Goal: Use online tool/utility: Utilize a website feature to perform a specific function

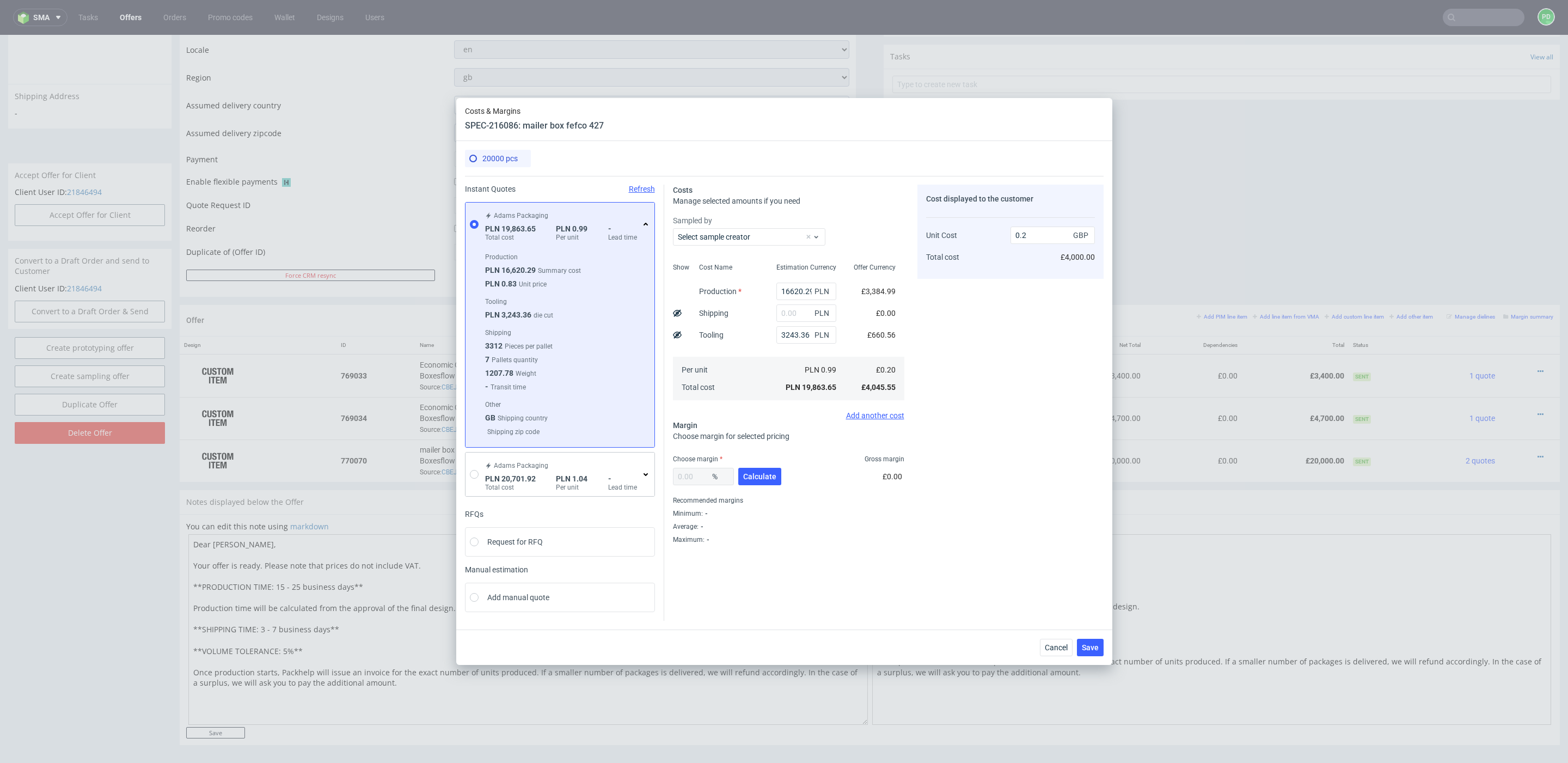
scroll to position [3, 0]
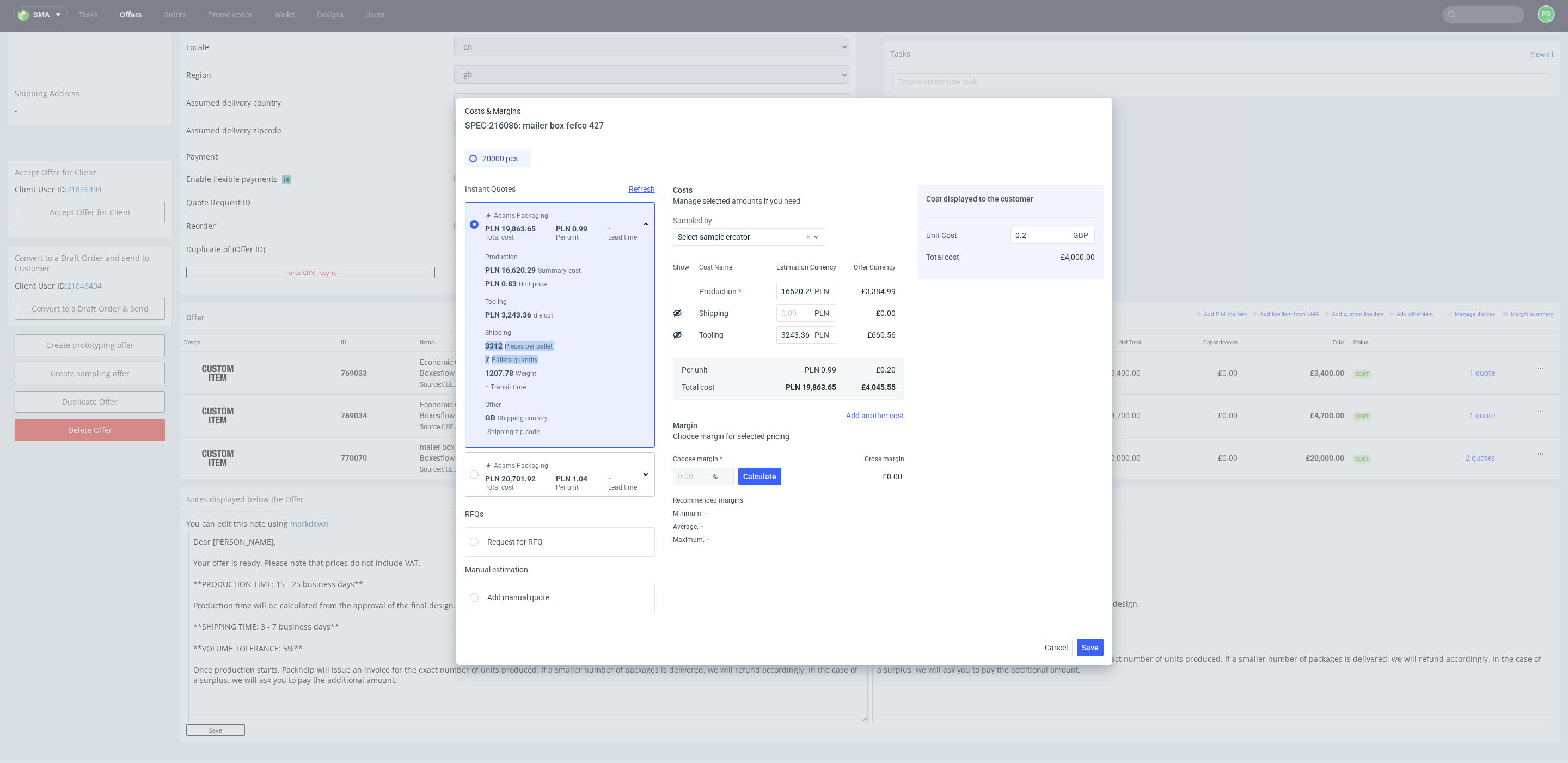
drag, startPoint x: 540, startPoint y: 367, endPoint x: 480, endPoint y: 347, distance: 63.2
click at [480, 347] on div "Production PLN 16,620.29 Summary cost PLN 0.83 Unit price Tooling PLN 3,243.36 …" at bounding box center [560, 345] width 171 height 192
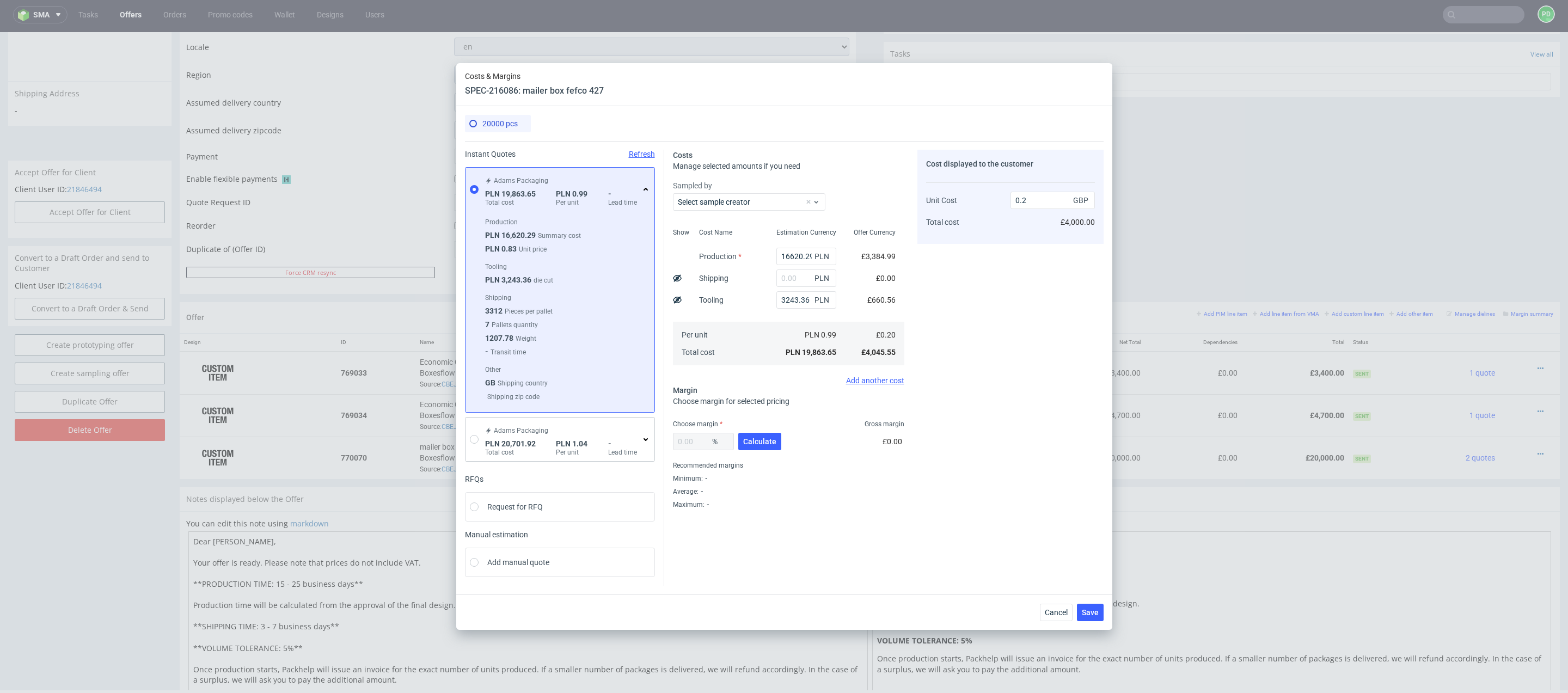
click at [596, 333] on div "1207.78 Weight" at bounding box center [565, 340] width 161 height 14
drag, startPoint x: 551, startPoint y: 350, endPoint x: 479, endPoint y: 310, distance: 82.4
click at [479, 310] on div "Production PLN 16,620.29 Summary cost PLN 0.83 Unit price Tooling PLN 3,243.36 …" at bounding box center [560, 310] width 171 height 192
click at [574, 349] on div "- Transit time" at bounding box center [565, 354] width 161 height 14
click at [798, 284] on input "text" at bounding box center [806, 278] width 60 height 17
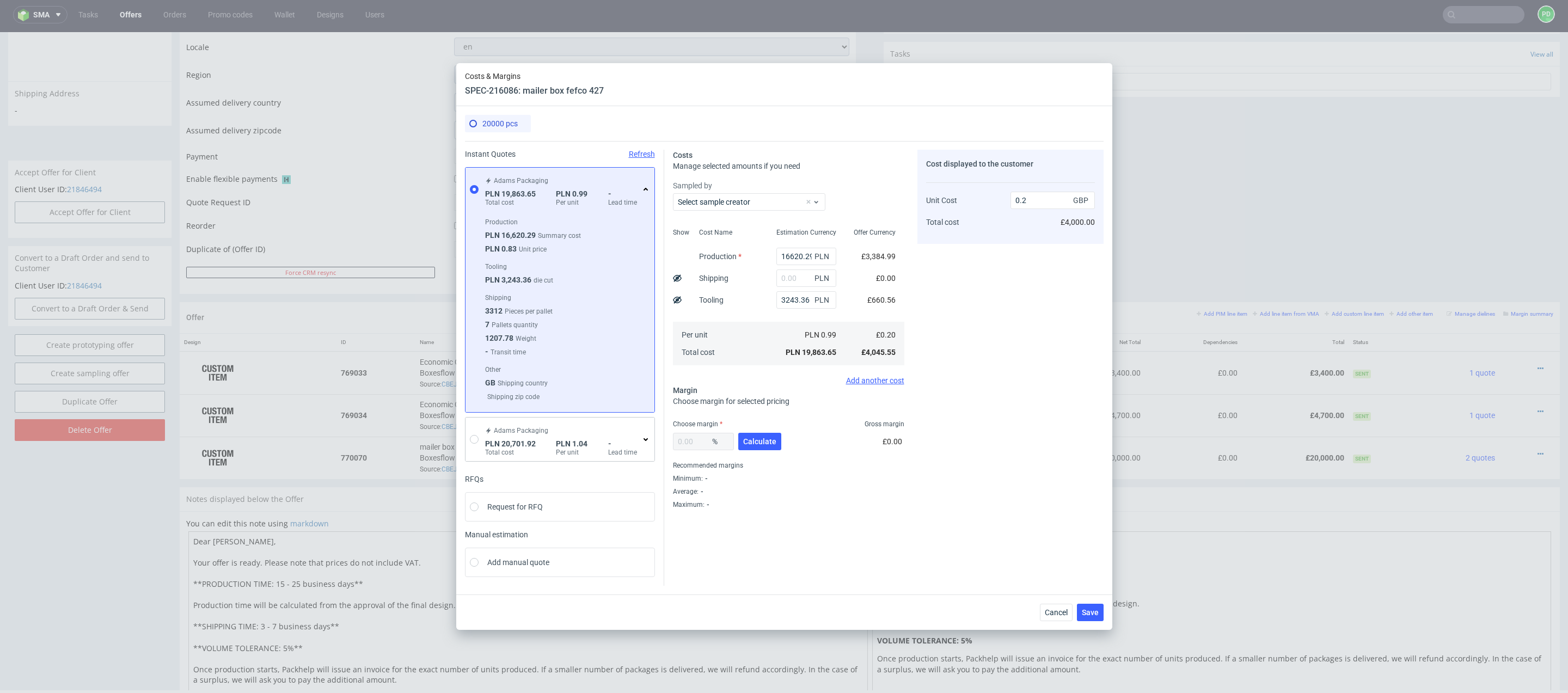
click at [770, 279] on div "PLN" at bounding box center [806, 278] width 77 height 22
click at [797, 285] on input "text" at bounding box center [806, 278] width 60 height 17
click at [848, 211] on div "Sampled by Select sample creator" at bounding box center [789, 195] width 231 height 31
click at [796, 281] on input "text" at bounding box center [806, 278] width 60 height 17
type input "4200"
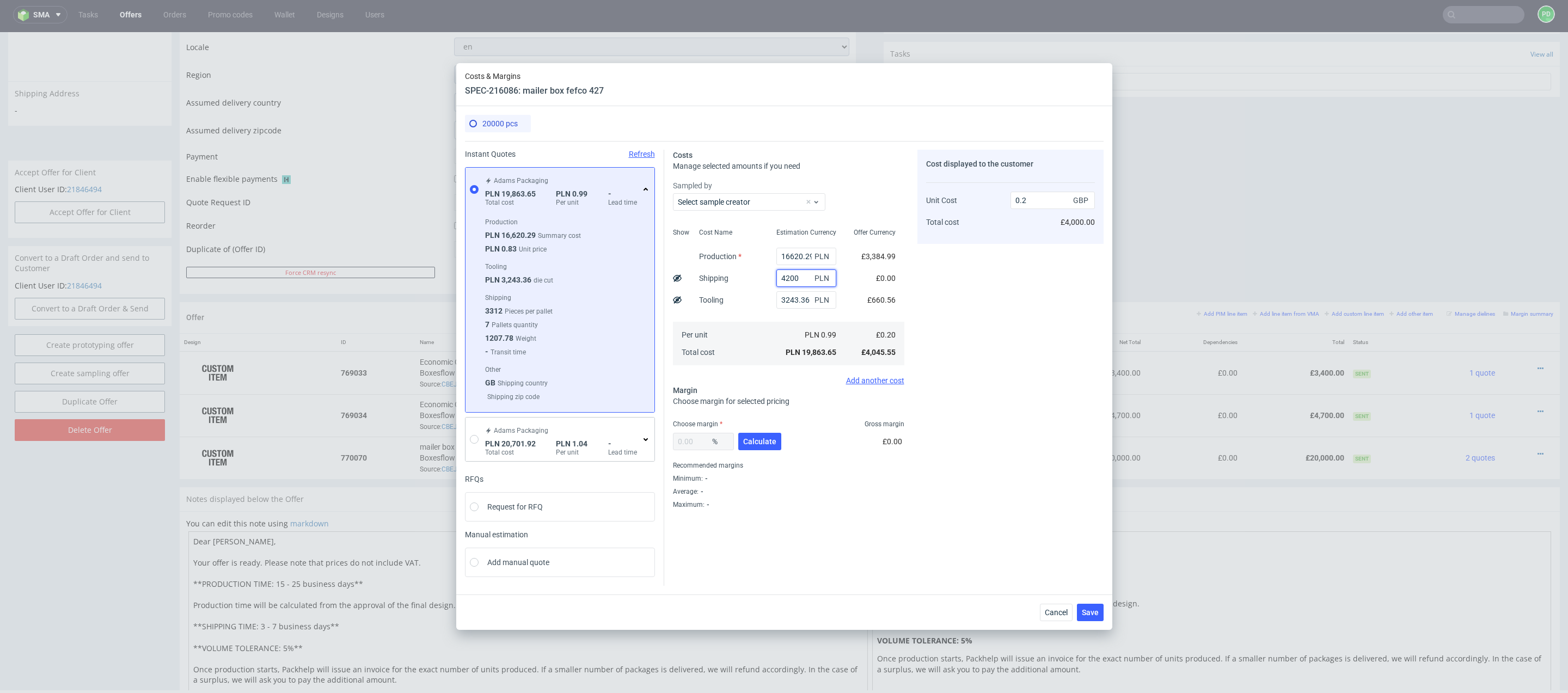
type input "0.24"
type input "4"
type input "0.2"
type input "4400"
type input "0.24"
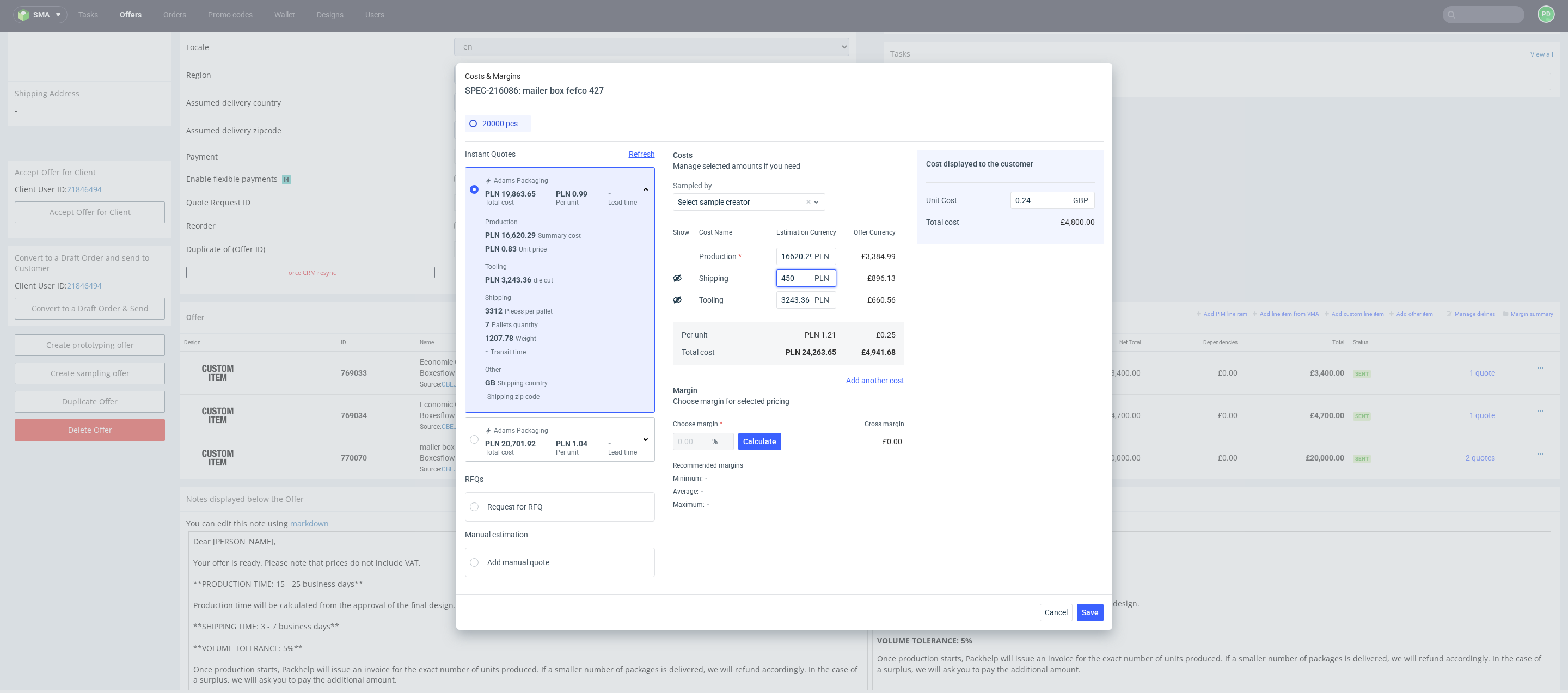
type input "4500"
type input "0.25"
type input "455"
type input "0.2"
type input "45250"
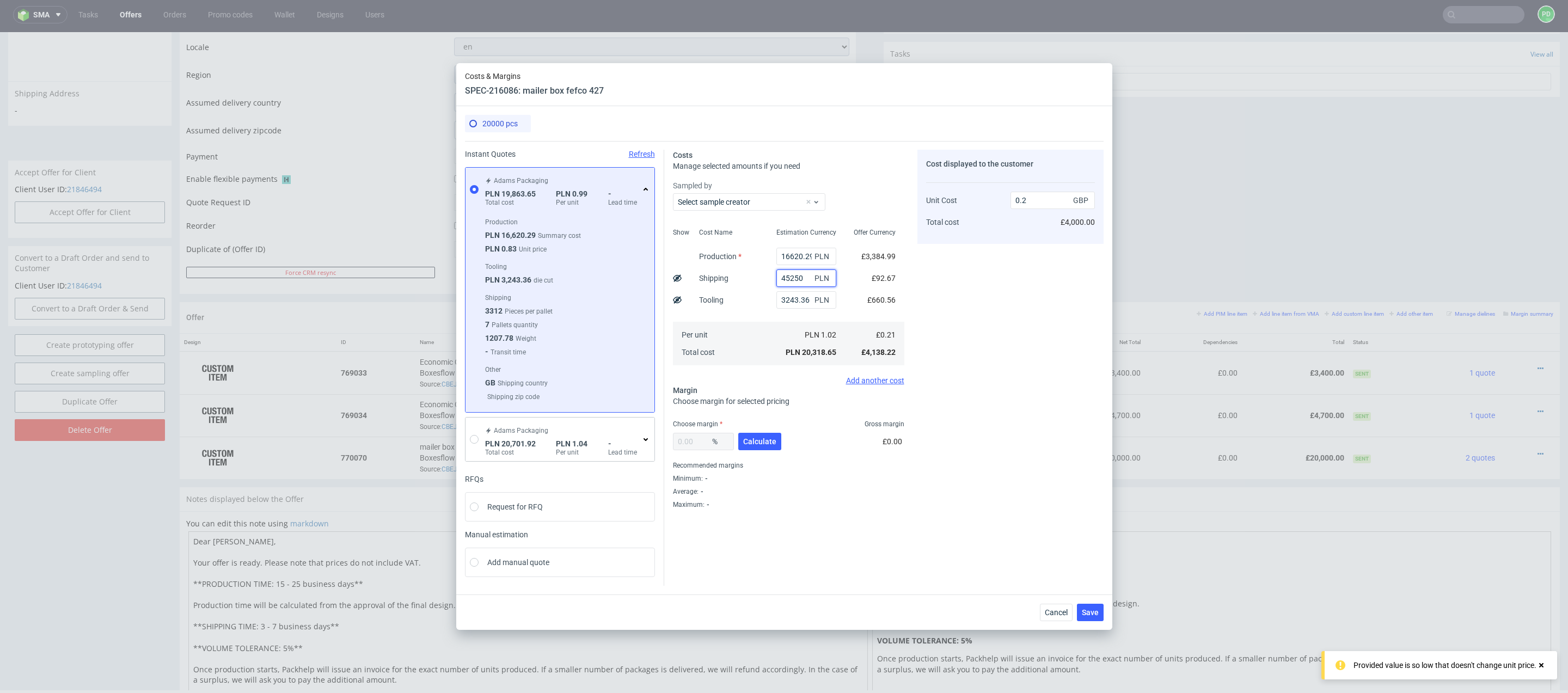
type input "0.66"
type input "4525"
type input "0.25"
type input "4525"
click at [966, 427] on div "Cost displayed to the customer Unit Cost Total cost 0.25 GBP £5,000.00" at bounding box center [1011, 329] width 186 height 360
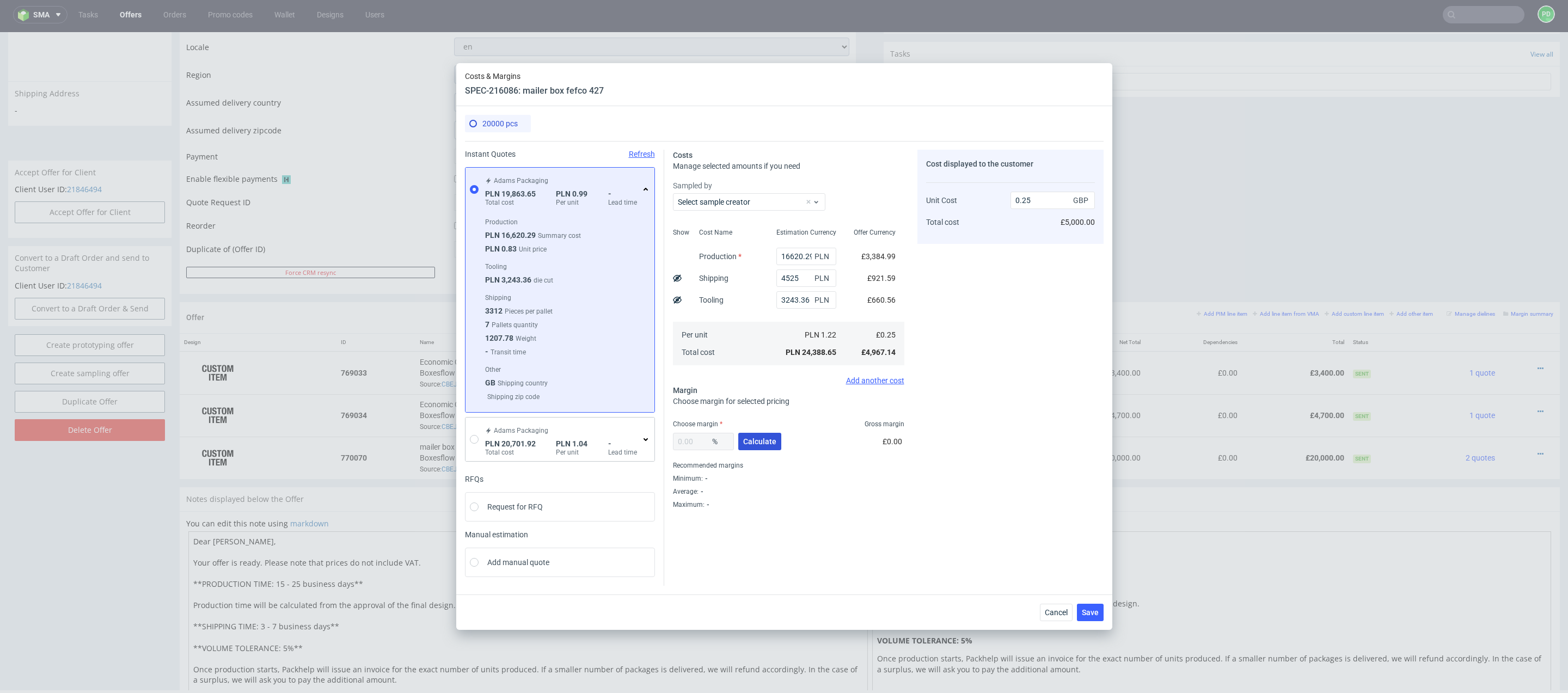
click at [741, 446] on button "Calculate" at bounding box center [759, 441] width 43 height 17
type input "27.74"
type input "0.34"
click at [1088, 609] on span "Save" at bounding box center [1090, 612] width 17 height 8
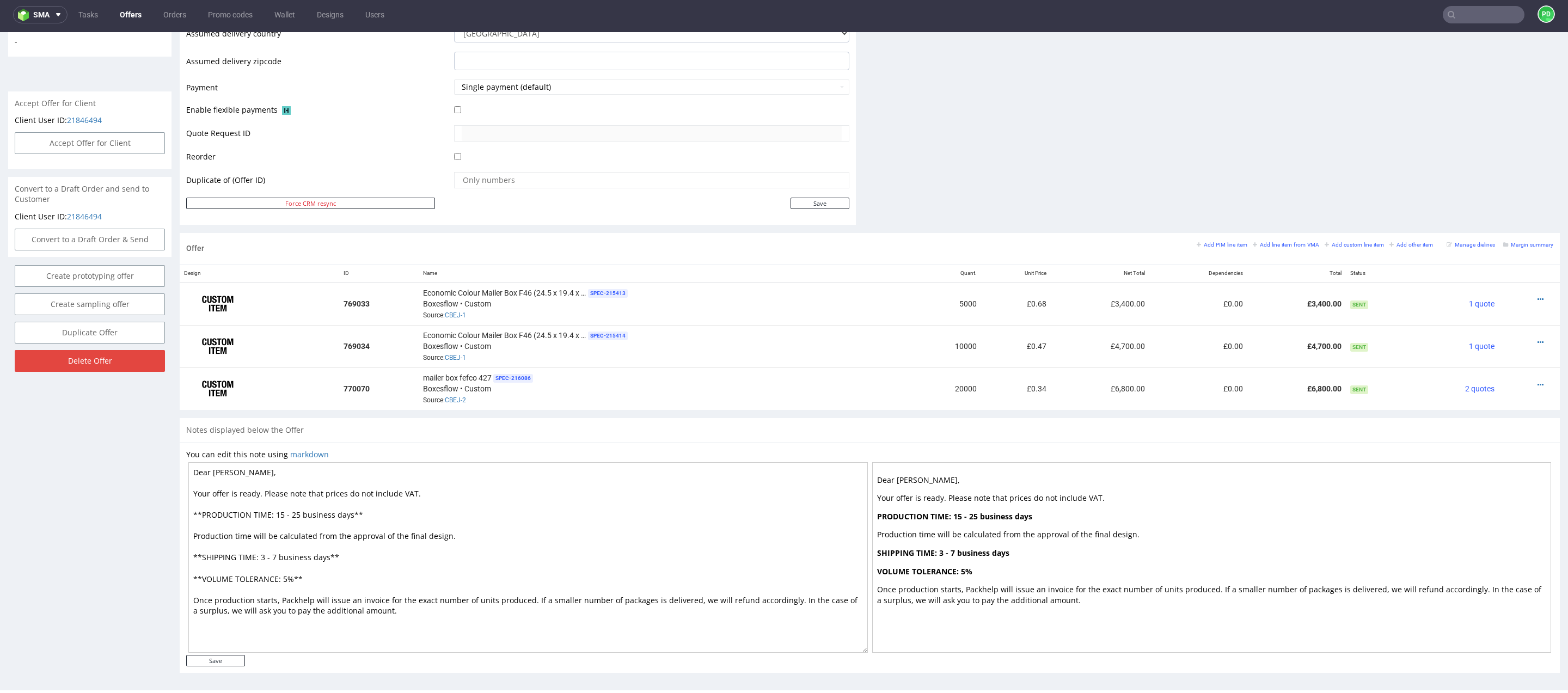
scroll to position [449, 0]
click at [397, 514] on textarea "Dear Elle, Your offer is ready. Please note that prices do not include VAT. **P…" at bounding box center [528, 558] width 679 height 190
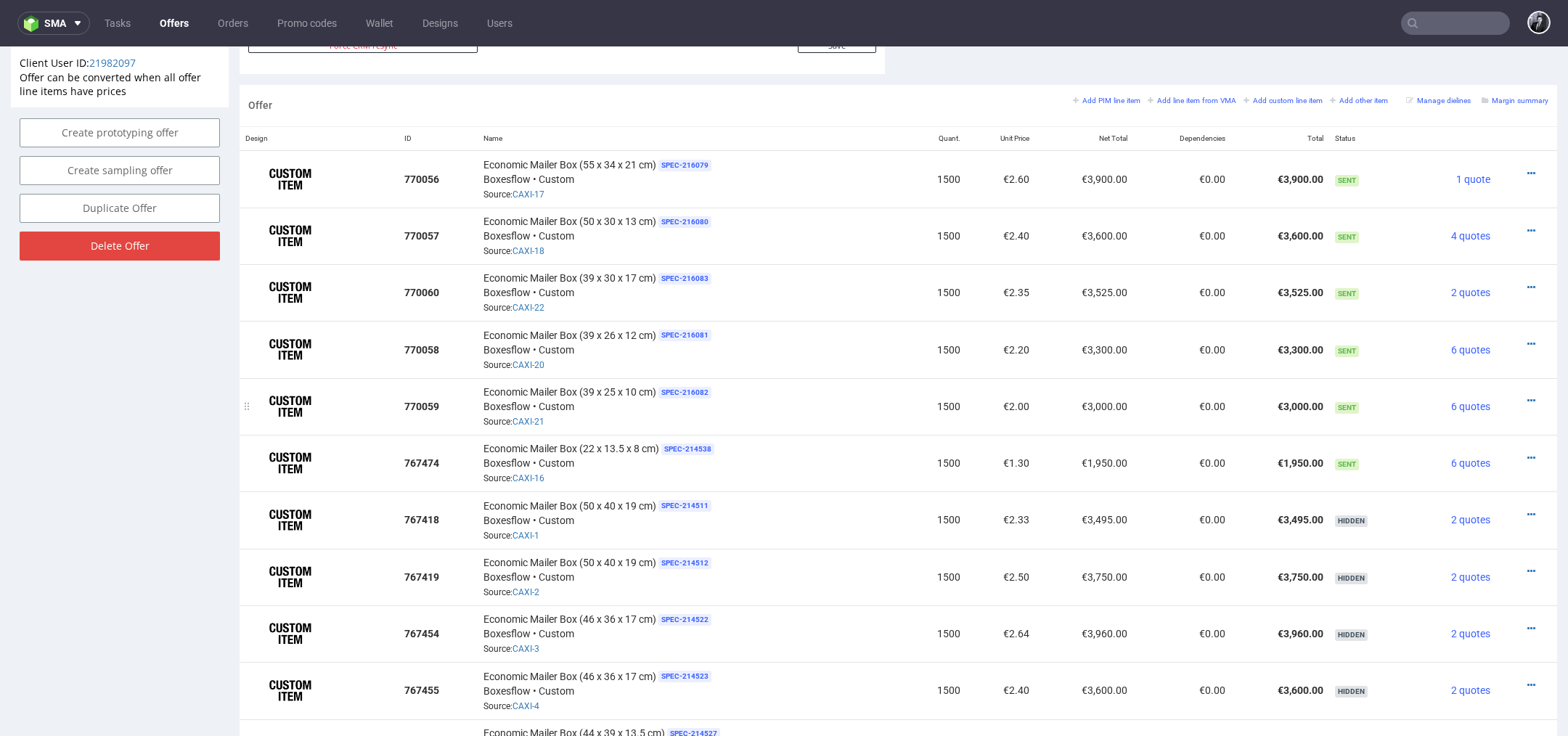
scroll to position [830, 0]
